Goal: Information Seeking & Learning: Find specific fact

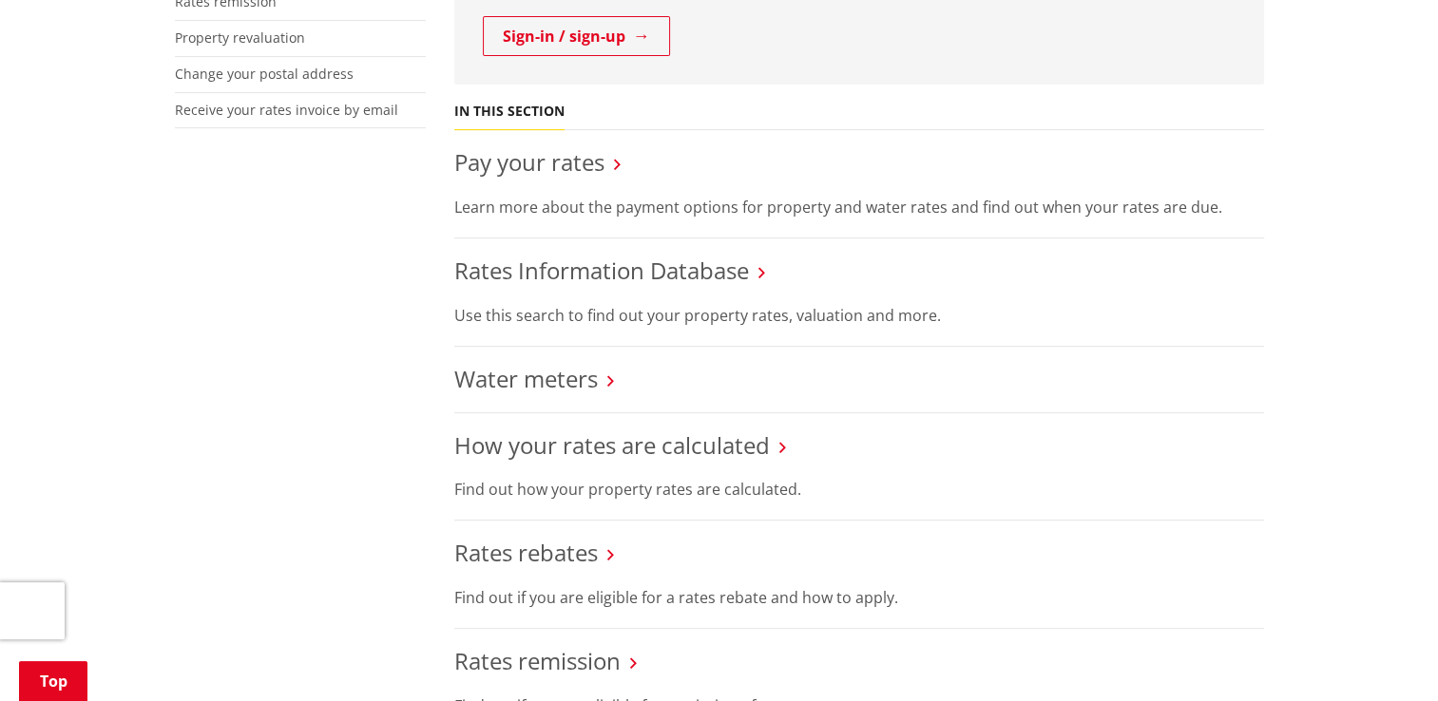
scroll to position [671, 0]
click at [669, 265] on link "Rates Information Database" at bounding box center [601, 268] width 295 height 31
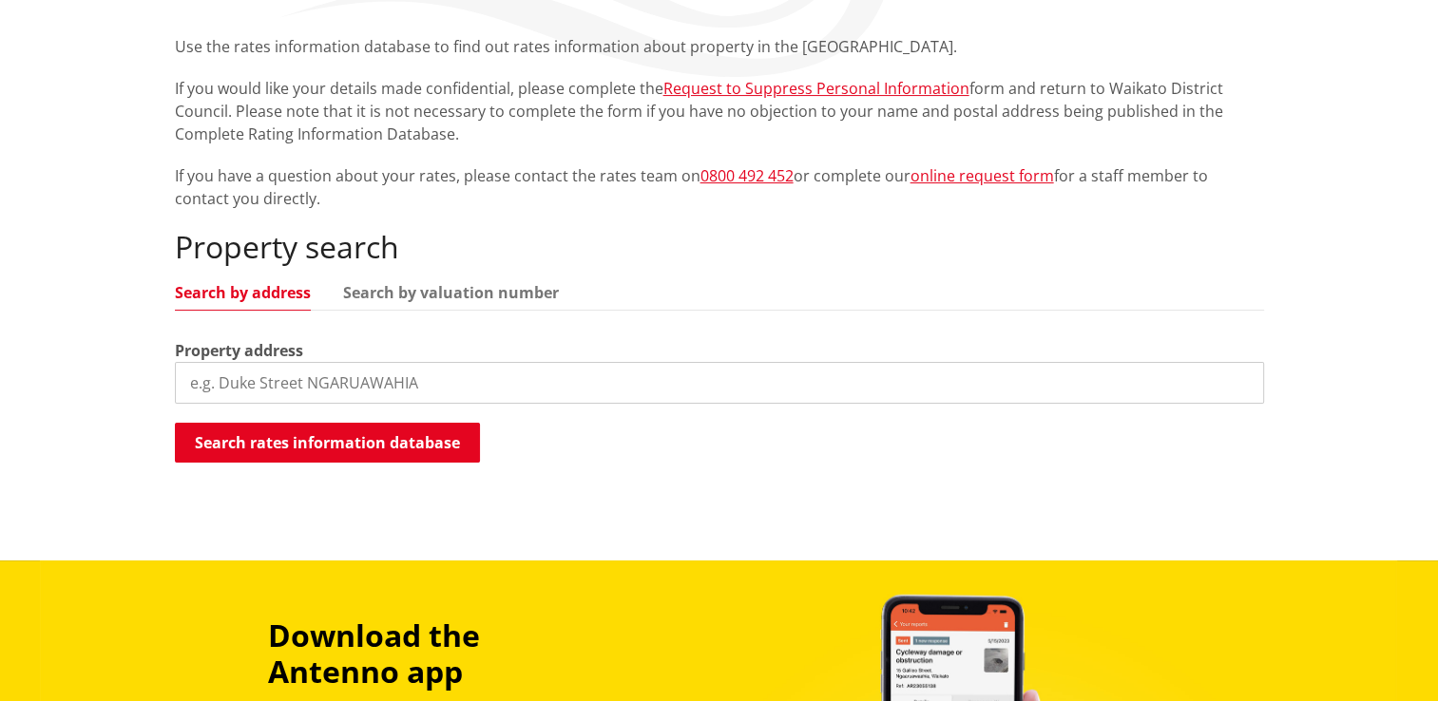
scroll to position [418, 0]
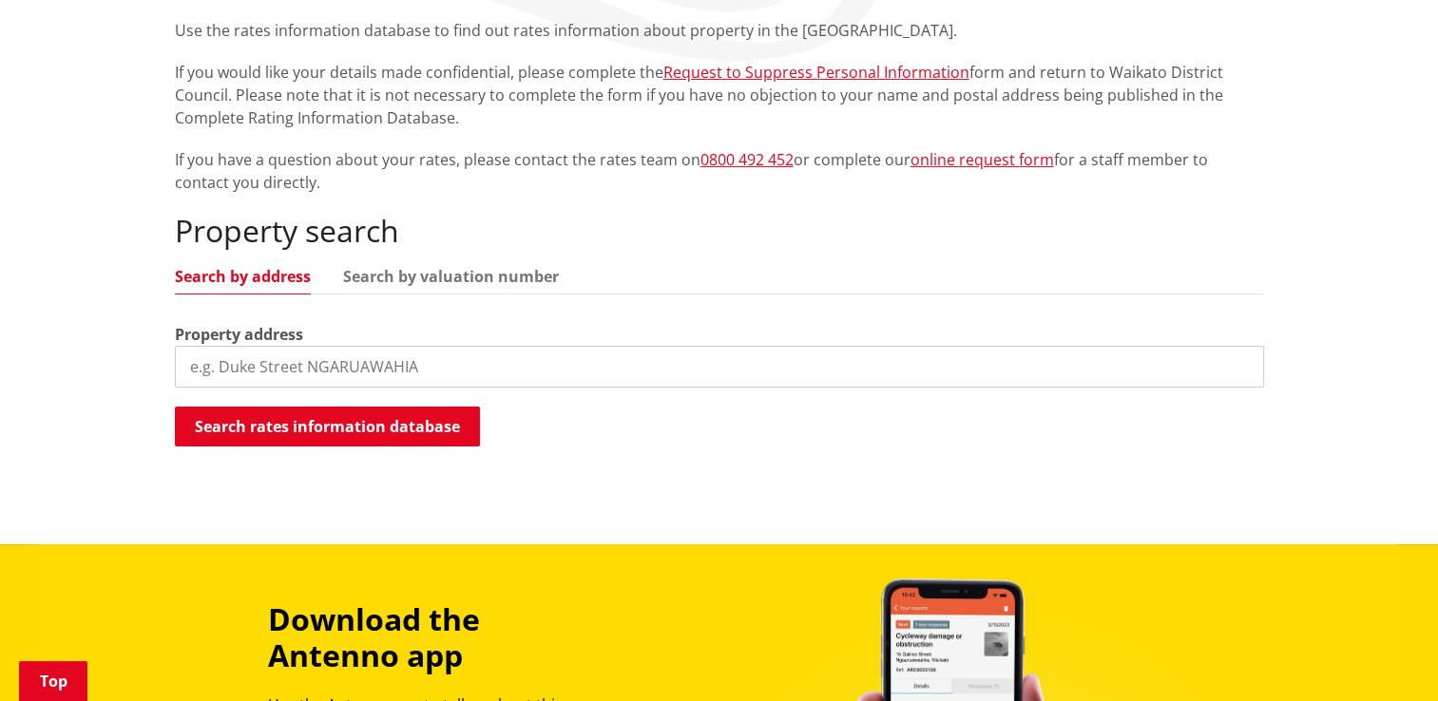
click at [468, 365] on input "search" at bounding box center [719, 367] width 1089 height 42
type input "418 pencarrow"
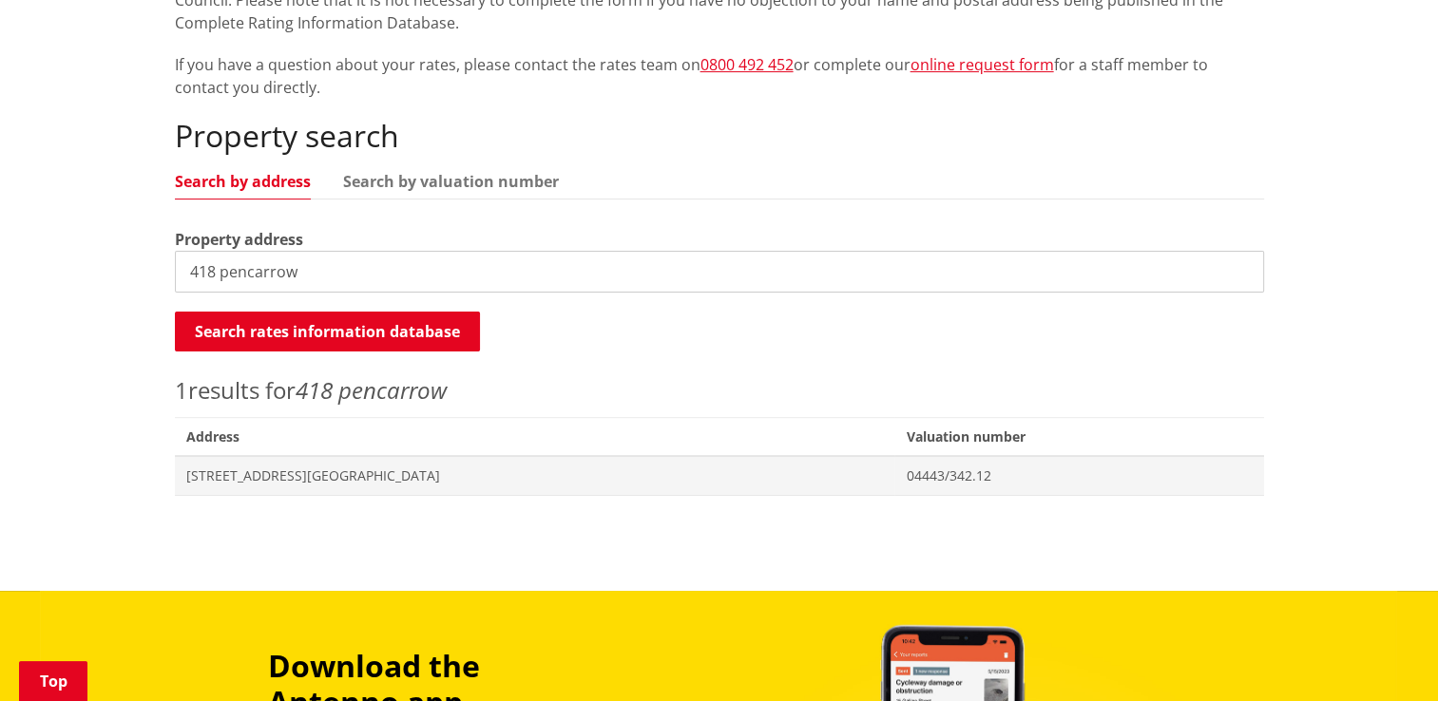
scroll to position [517, 0]
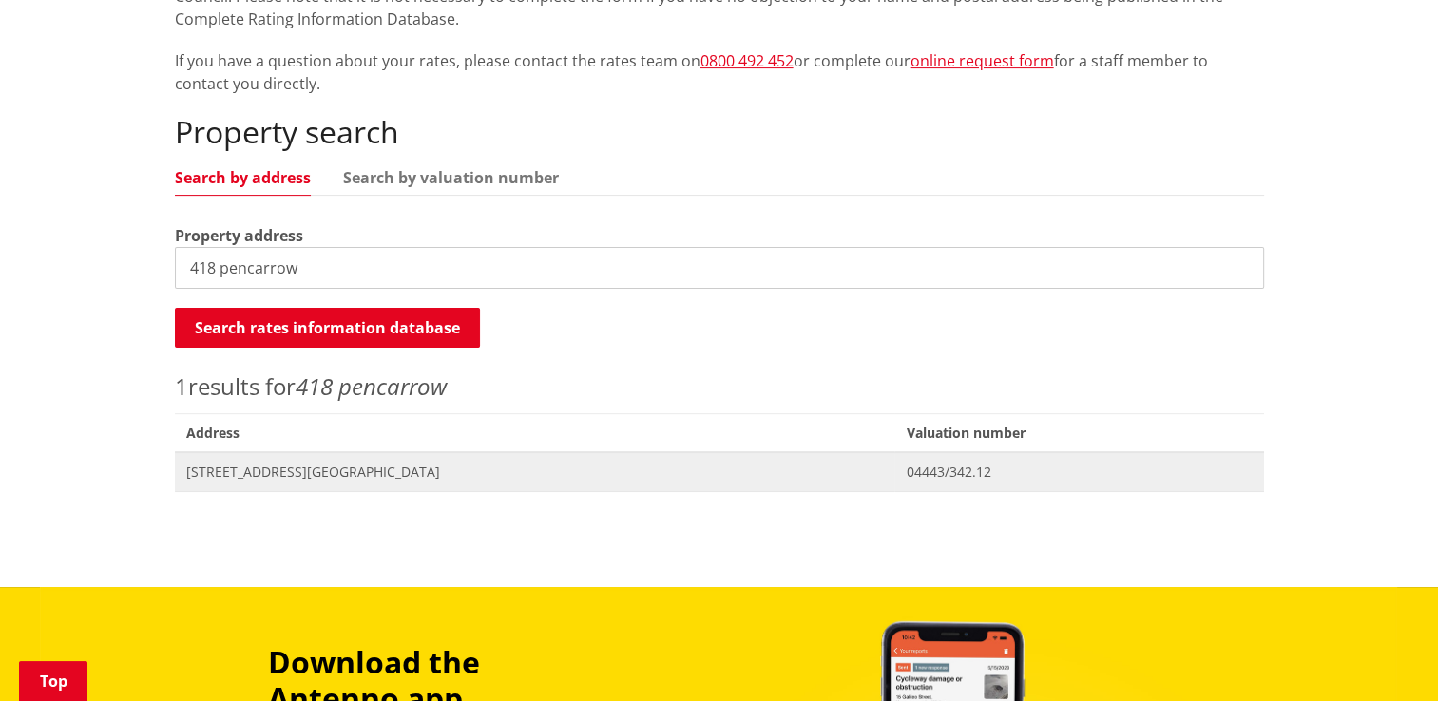
click at [357, 484] on span "Address 418 Pencarrow Road TAMAHERE" at bounding box center [535, 471] width 720 height 39
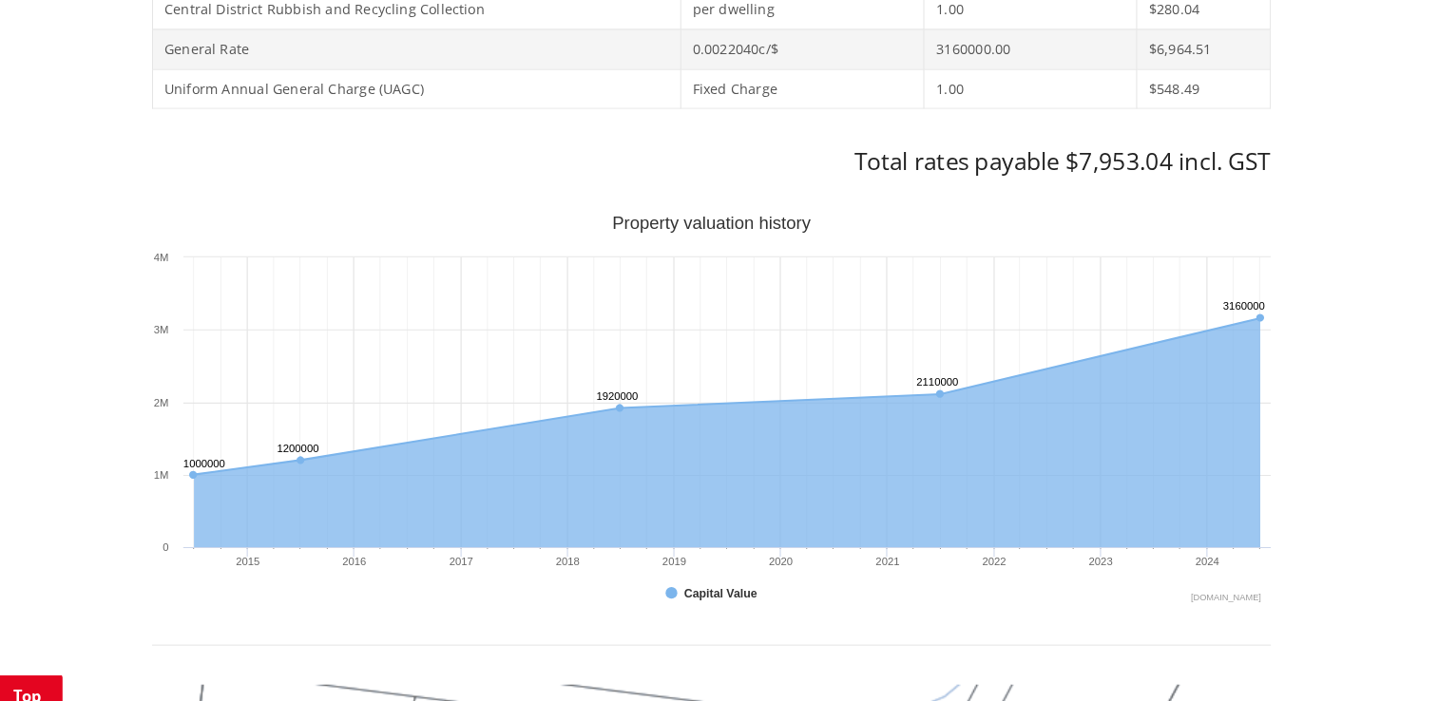
scroll to position [1101, 0]
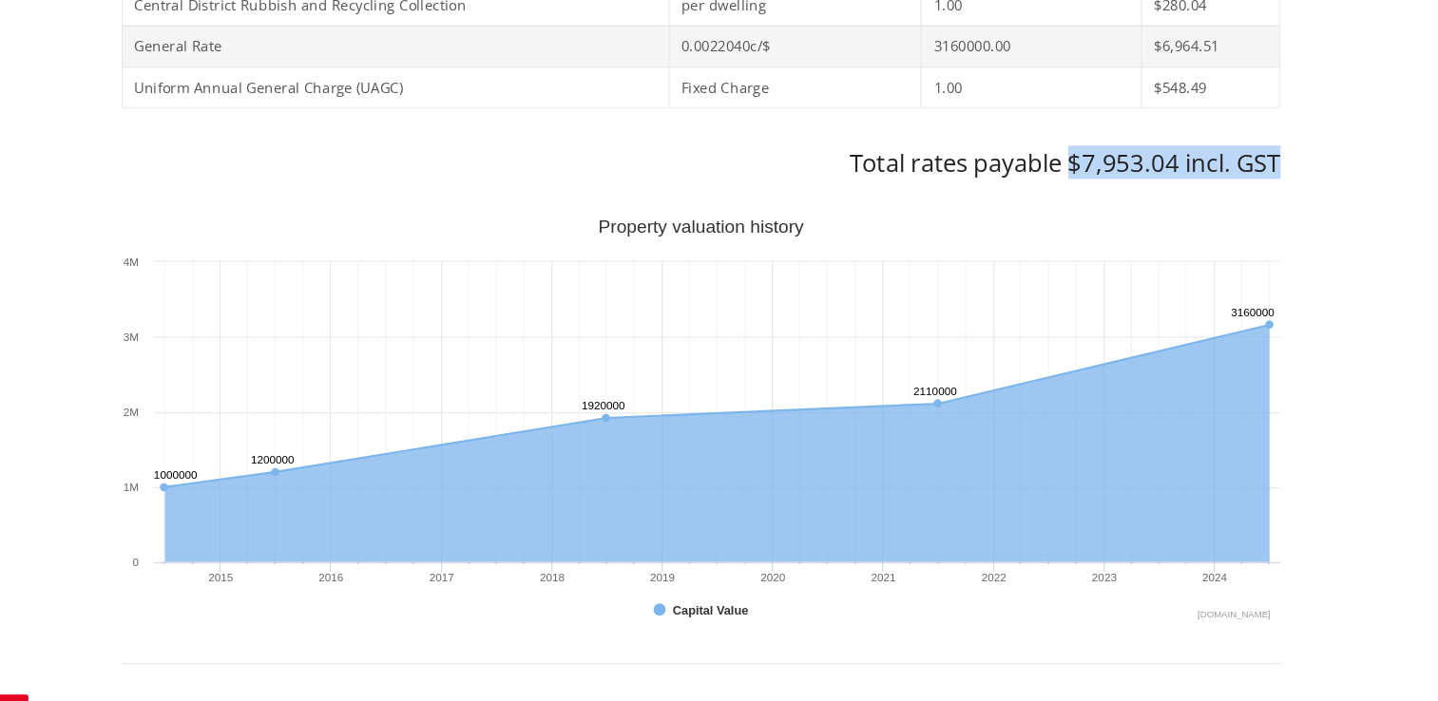
drag, startPoint x: 1270, startPoint y: 160, endPoint x: 1062, endPoint y: 162, distance: 207.2
click at [1062, 162] on div "Home Services and facilities Rates Rates Information Database Rates Information…" at bounding box center [720, 420] width 1118 height 2462
copy h3 "$7,953.04 incl. GST"
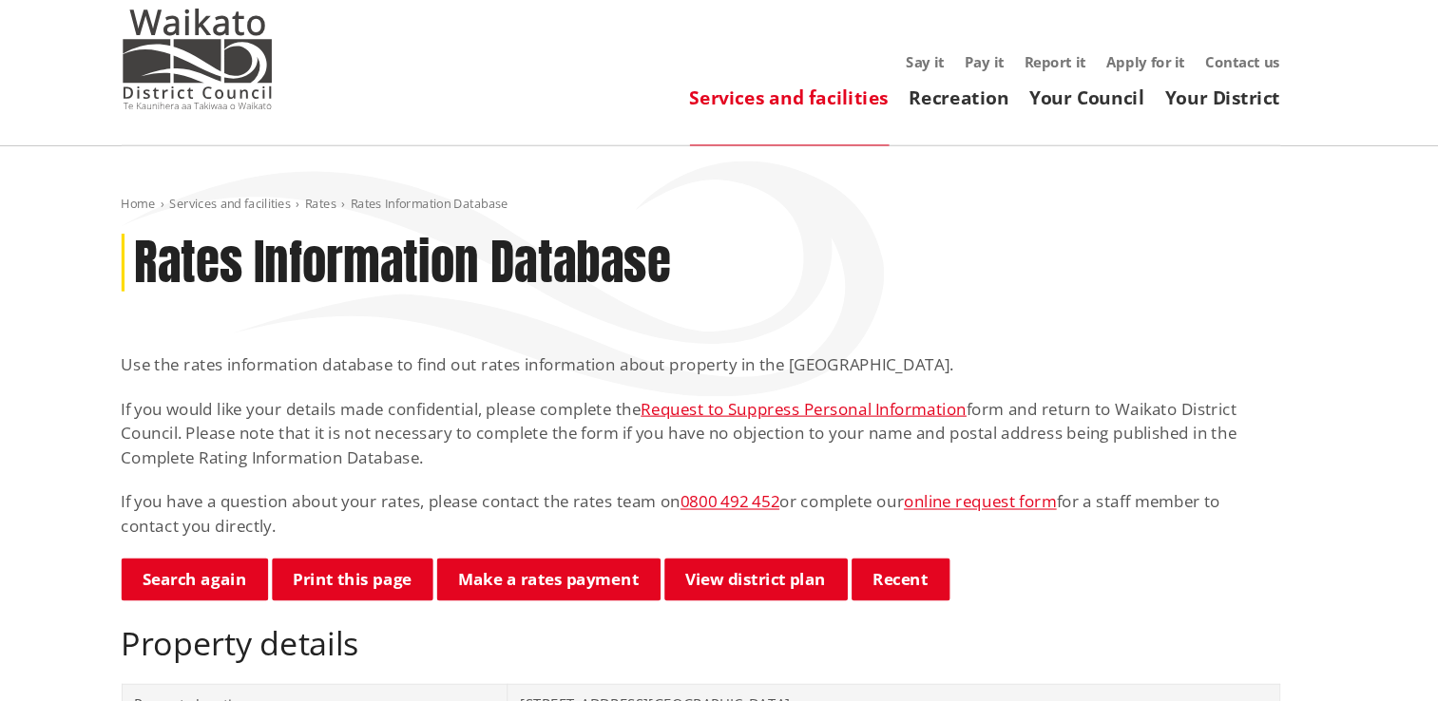
scroll to position [0, 0]
